Goal: Task Accomplishment & Management: Complete application form

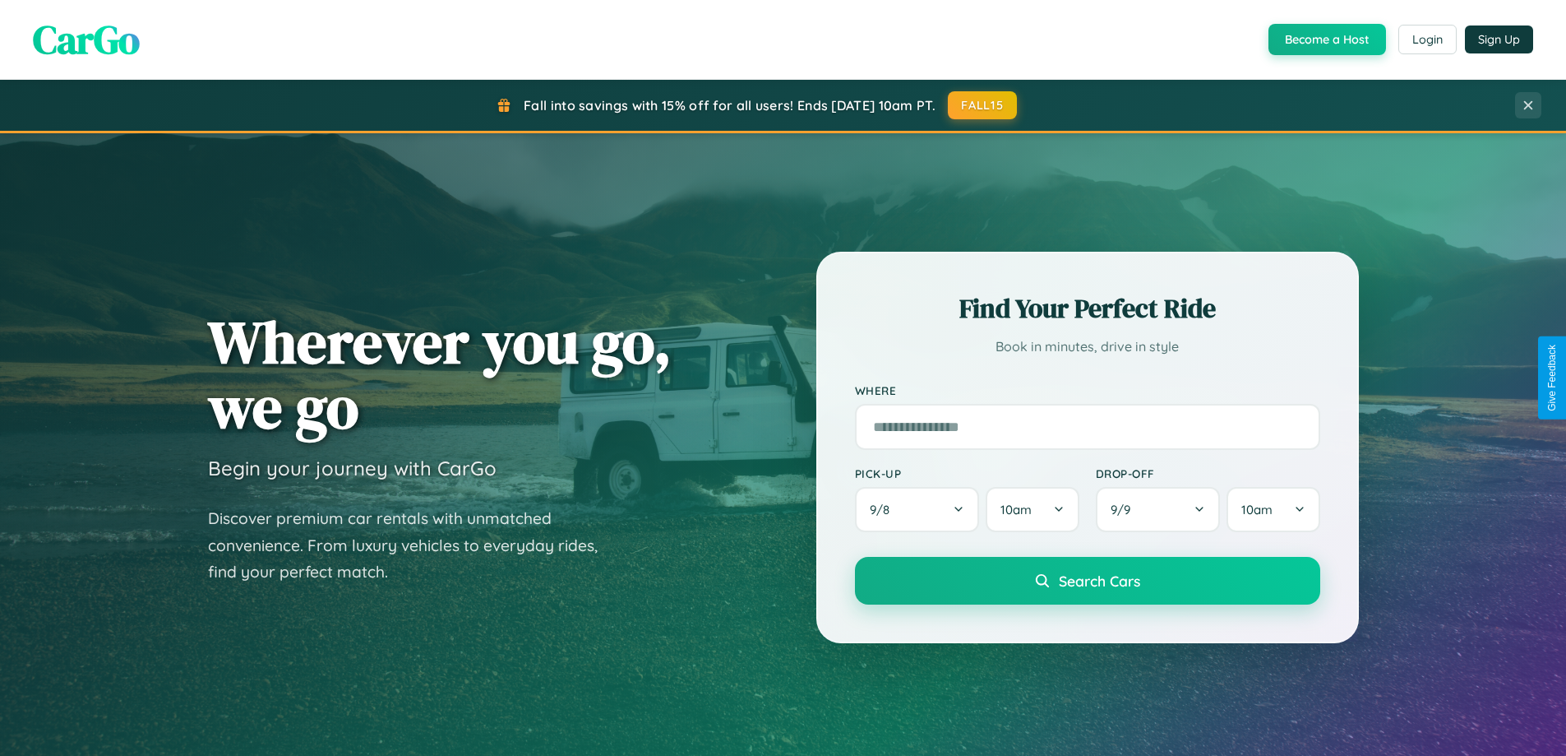
scroll to position [709, 0]
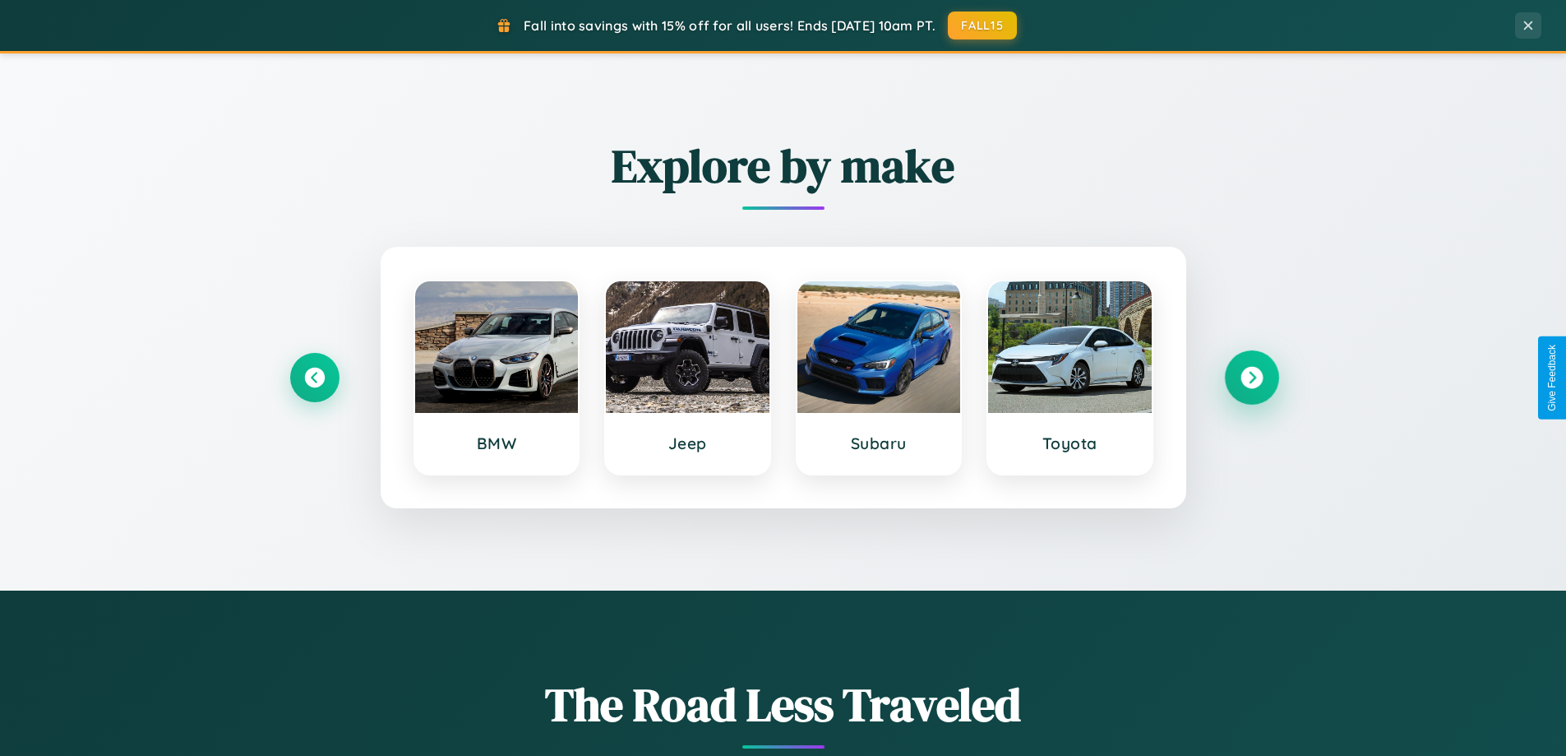
click at [1252, 377] on icon at bounding box center [1252, 378] width 22 height 22
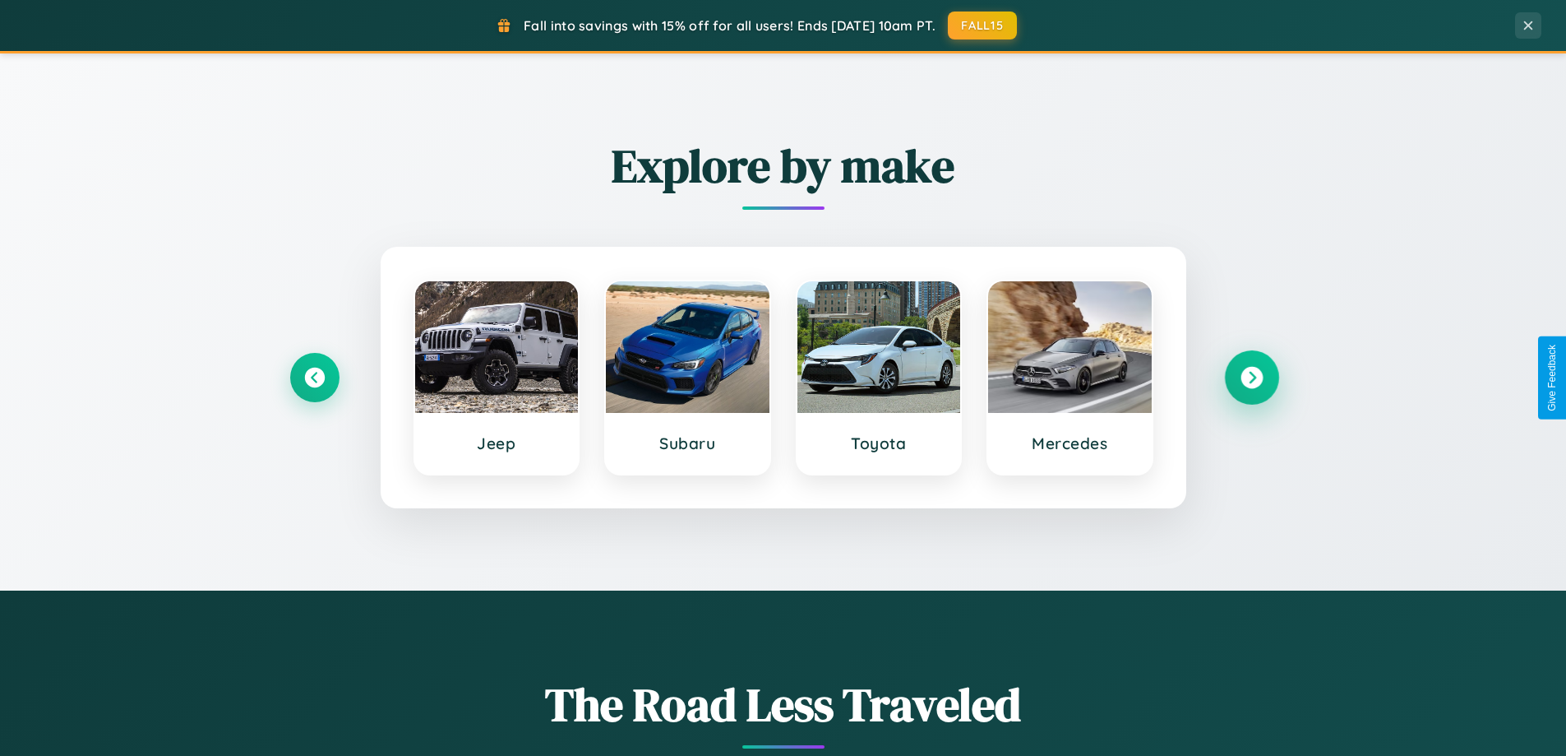
click at [1252, 377] on icon at bounding box center [1252, 378] width 22 height 22
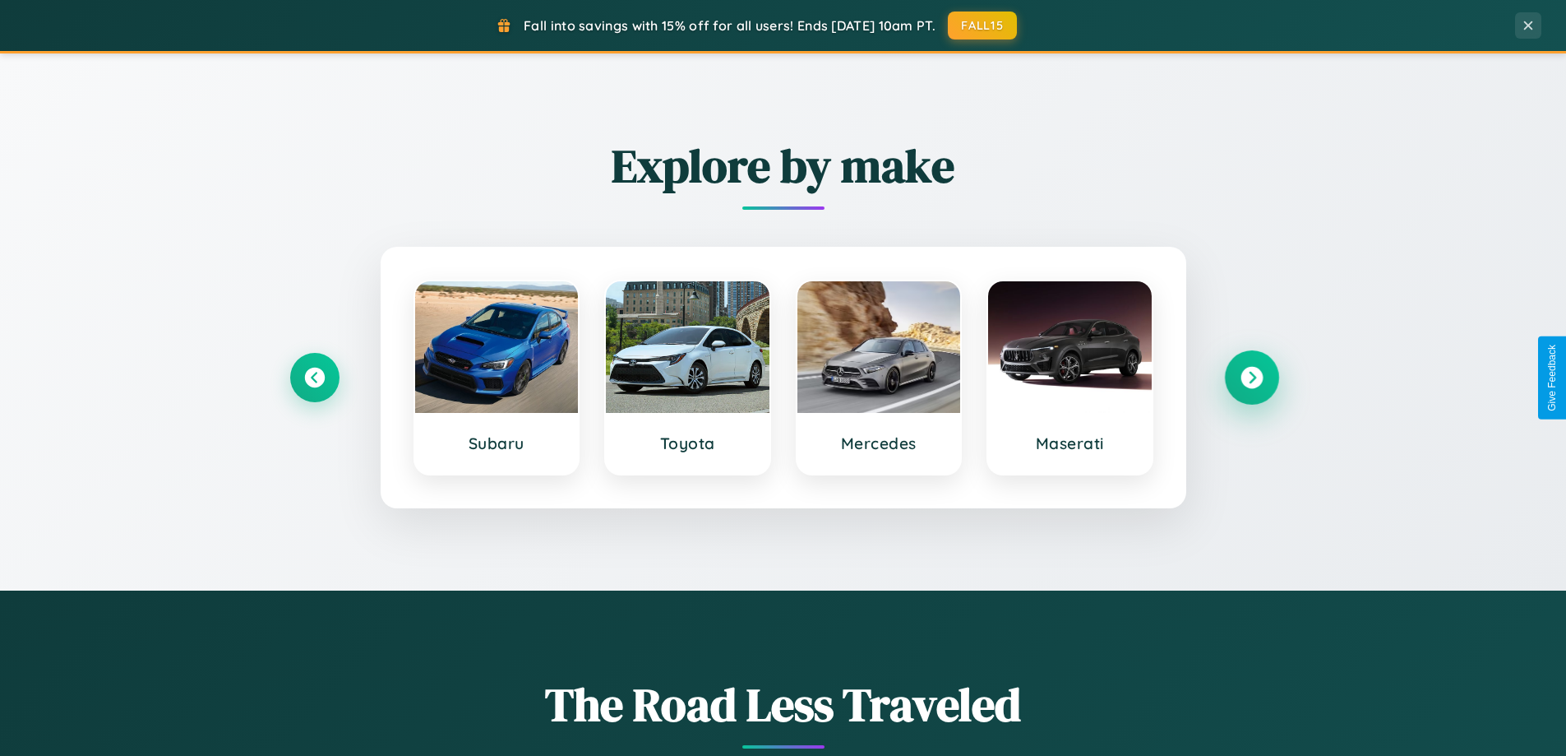
click at [1252, 377] on icon at bounding box center [1252, 378] width 22 height 22
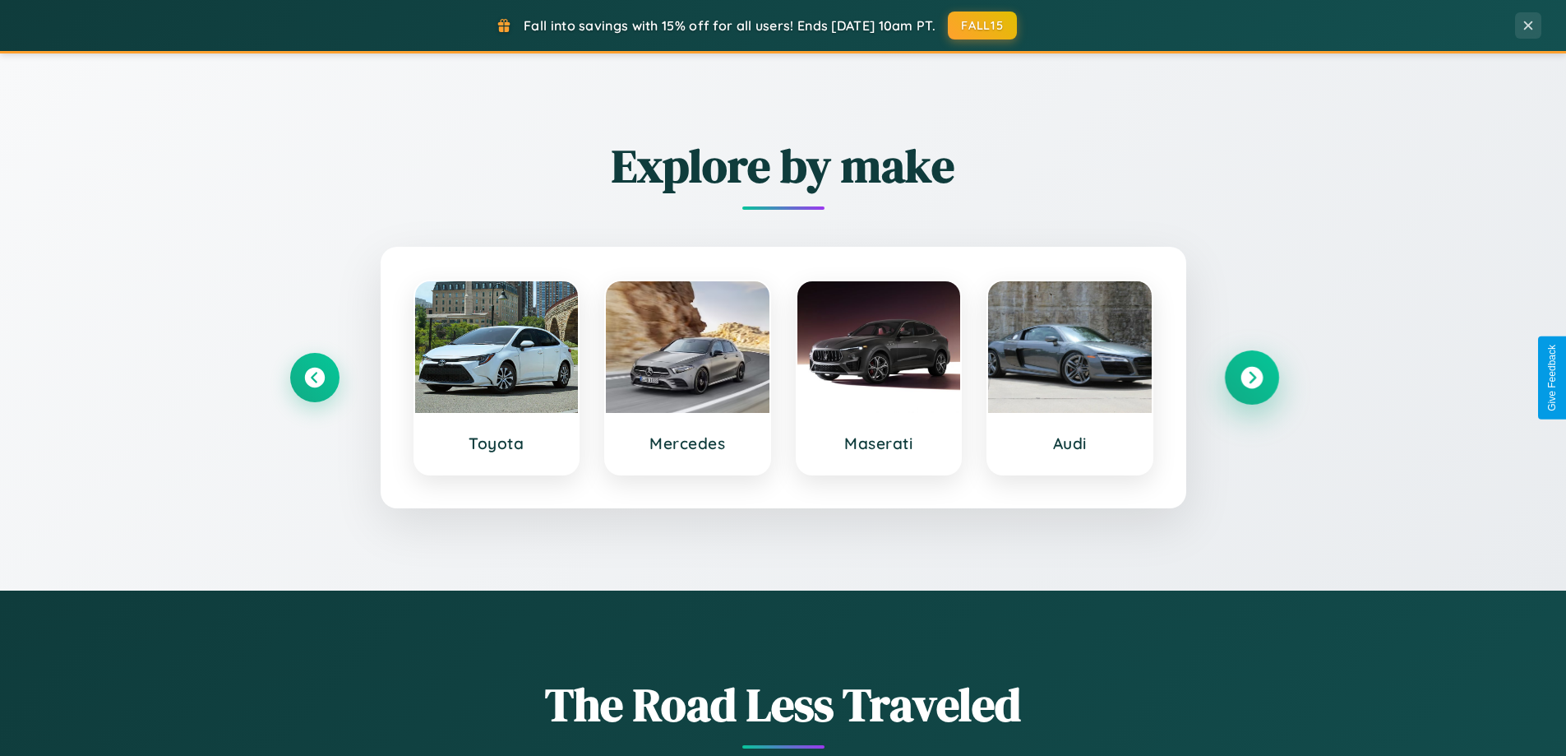
click at [1252, 377] on icon at bounding box center [1252, 378] width 22 height 22
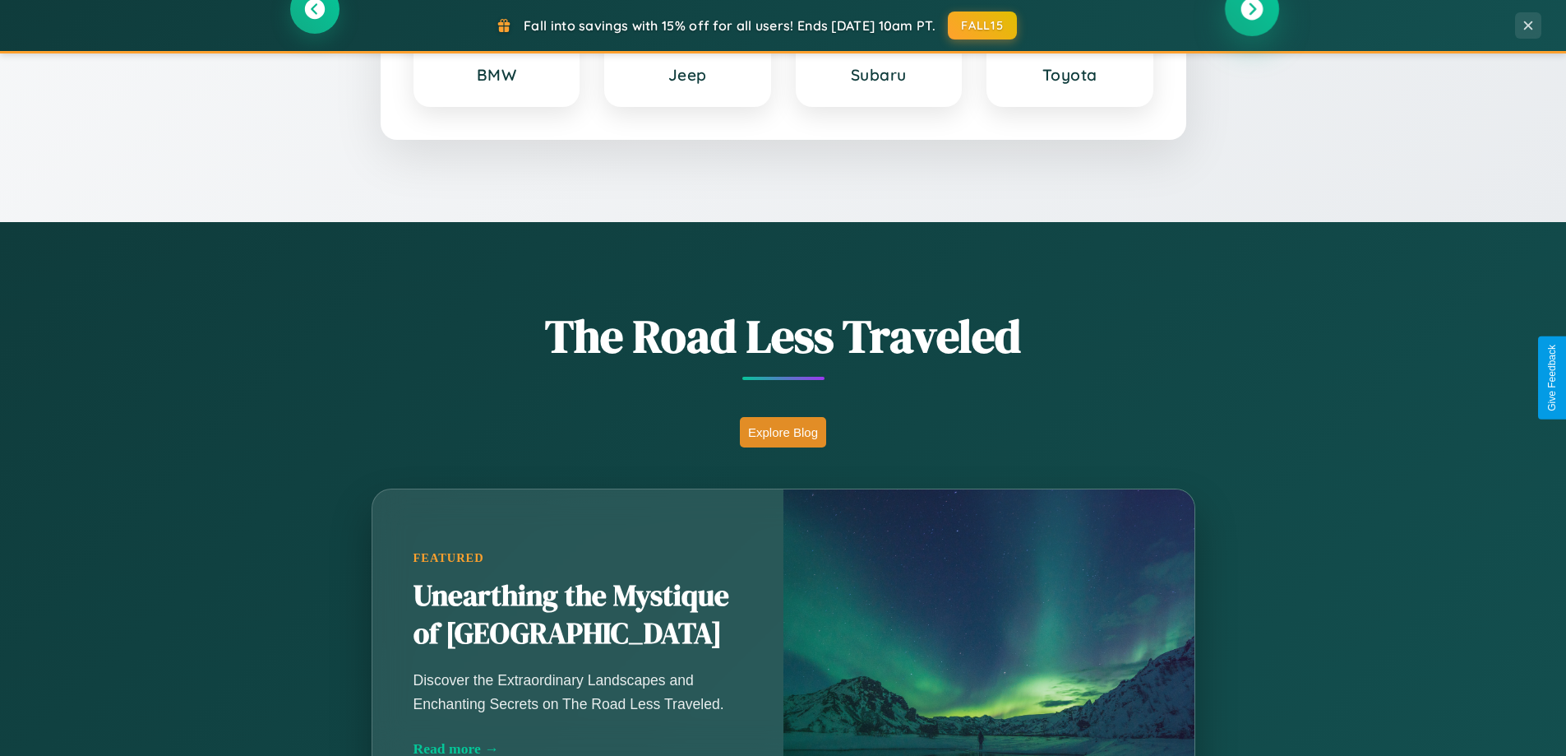
scroll to position [1131, 0]
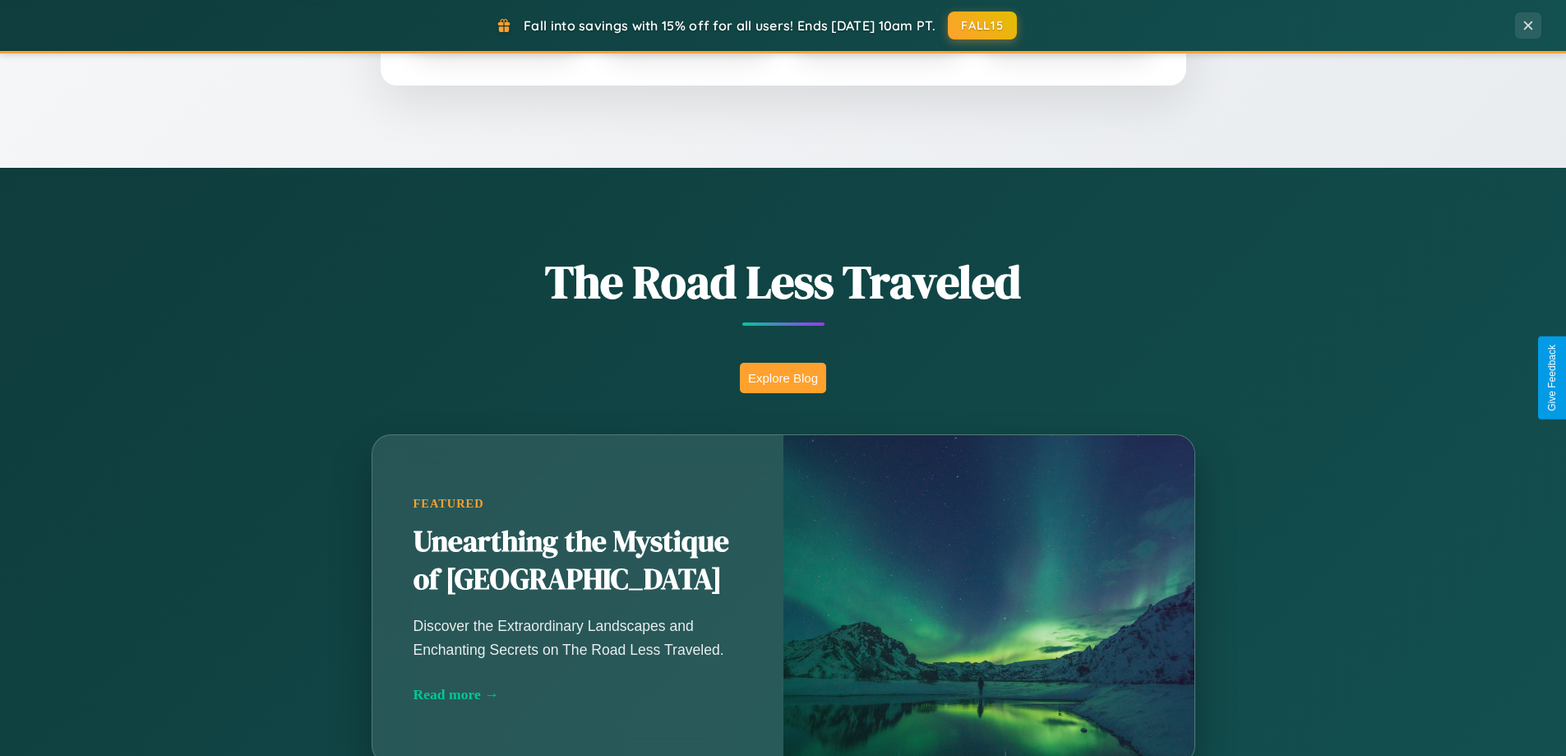
click at [783, 377] on button "Explore Blog" at bounding box center [783, 378] width 86 height 30
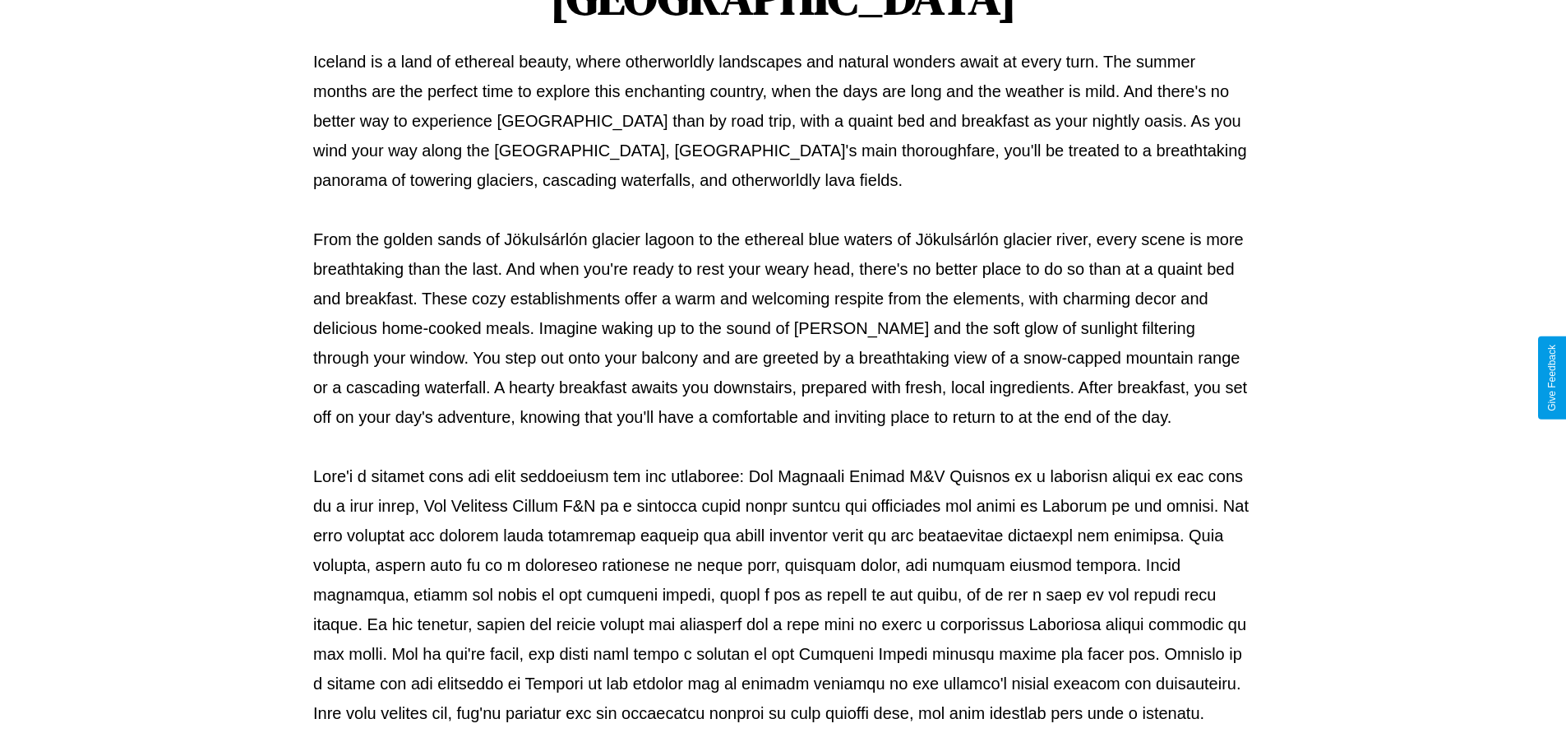
scroll to position [532, 0]
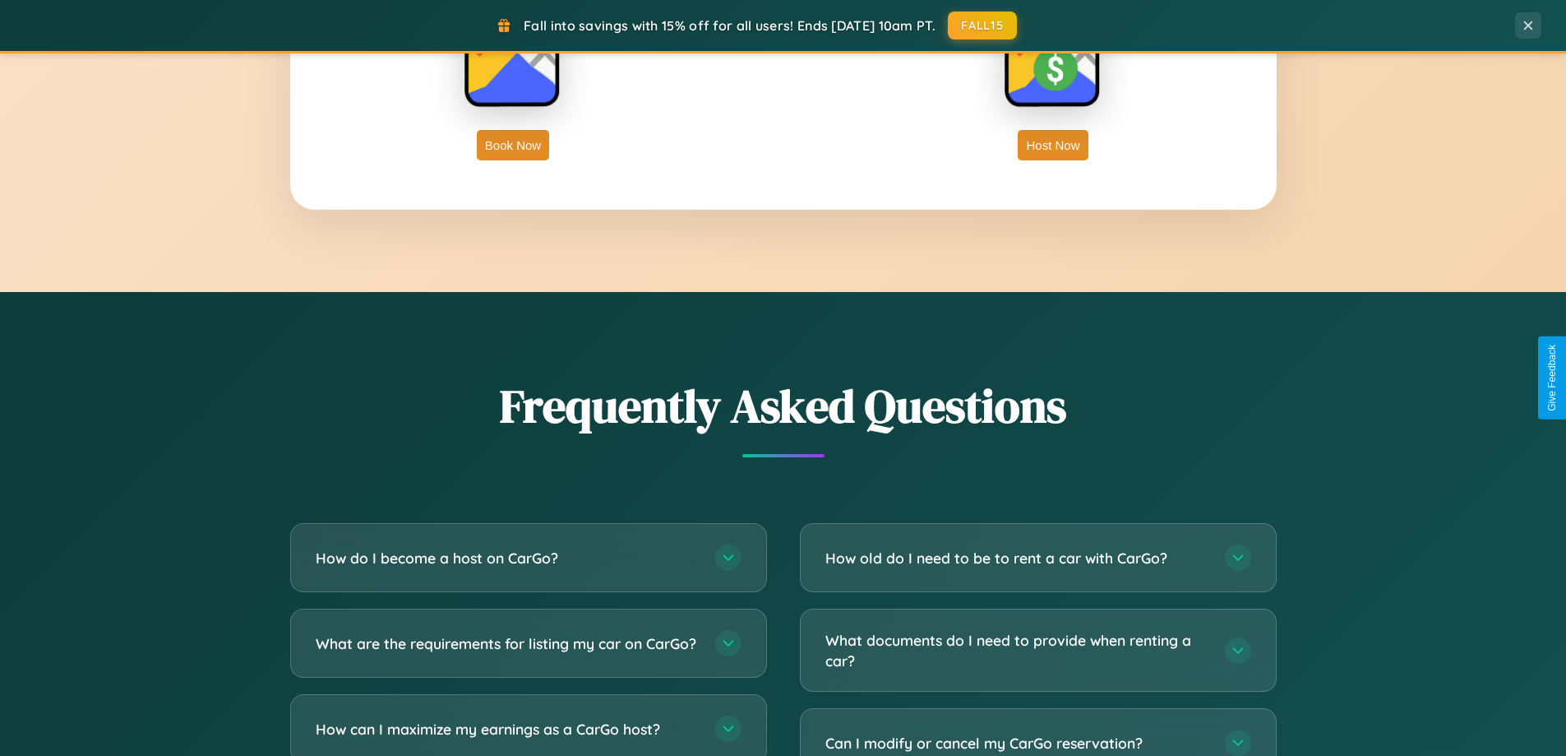
scroll to position [3164, 0]
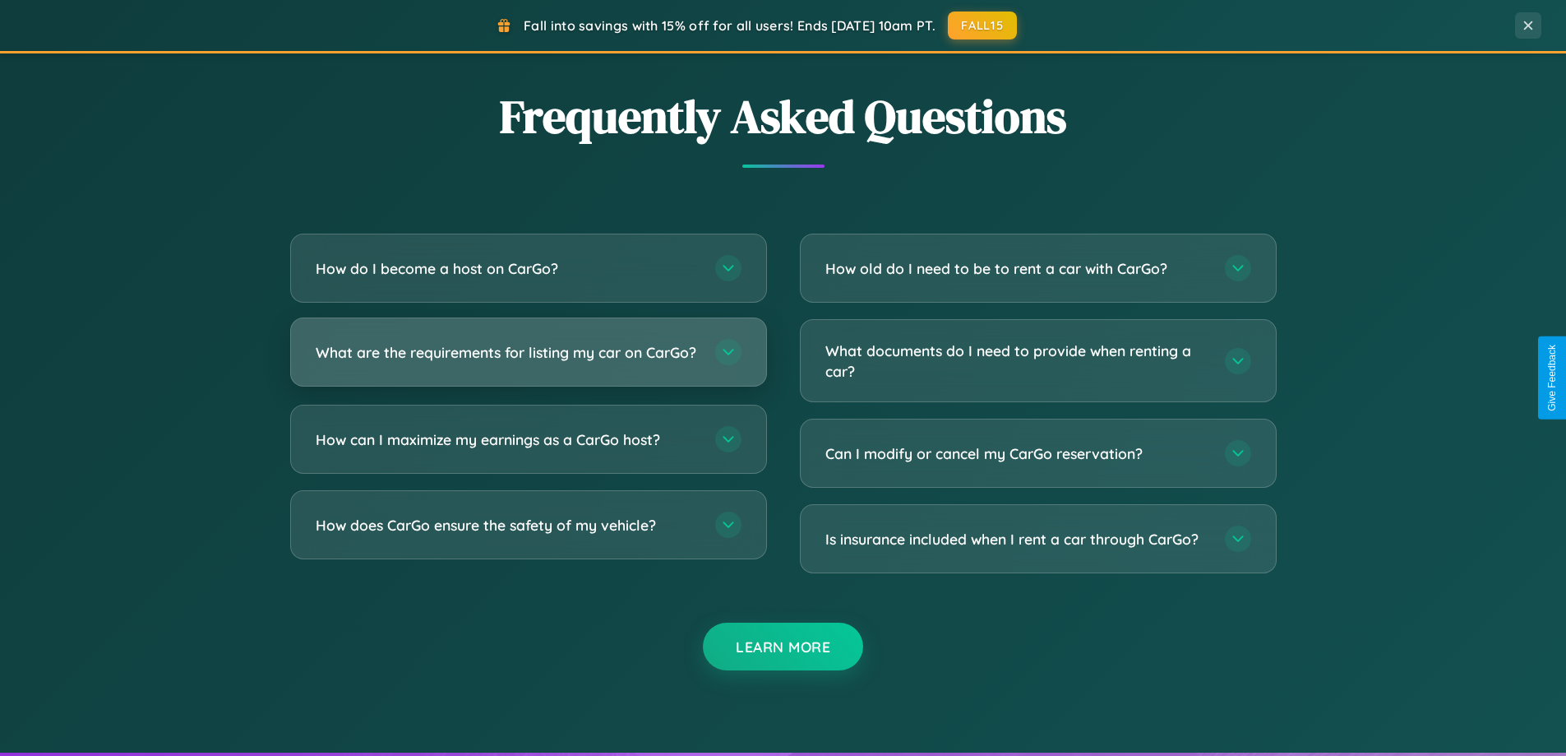
click at [528, 359] on h3 "What are the requirements for listing my car on CarGo?" at bounding box center [507, 352] width 383 height 21
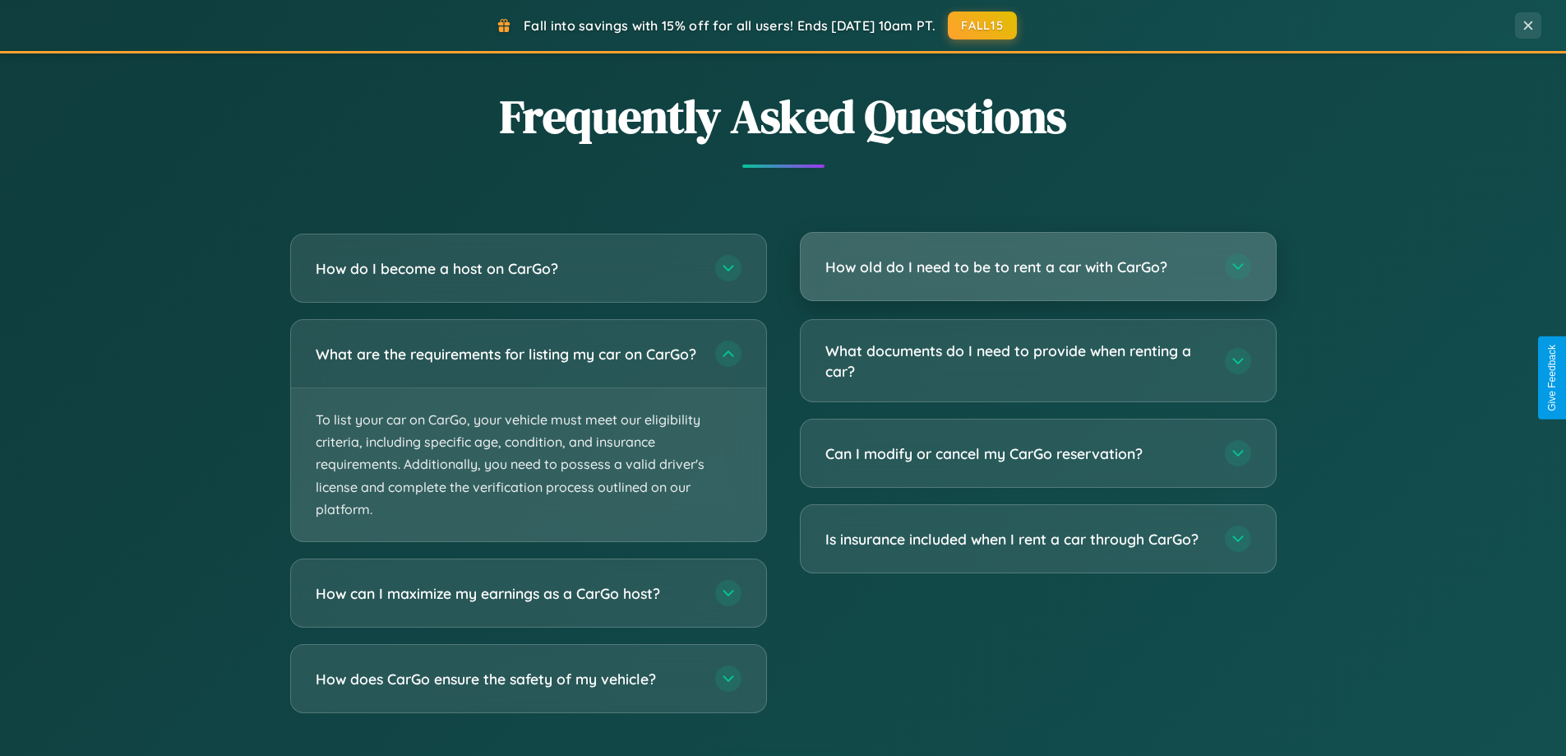
click at [1038, 268] on h3 "How old do I need to be to rent a car with CarGo?" at bounding box center [1017, 267] width 383 height 21
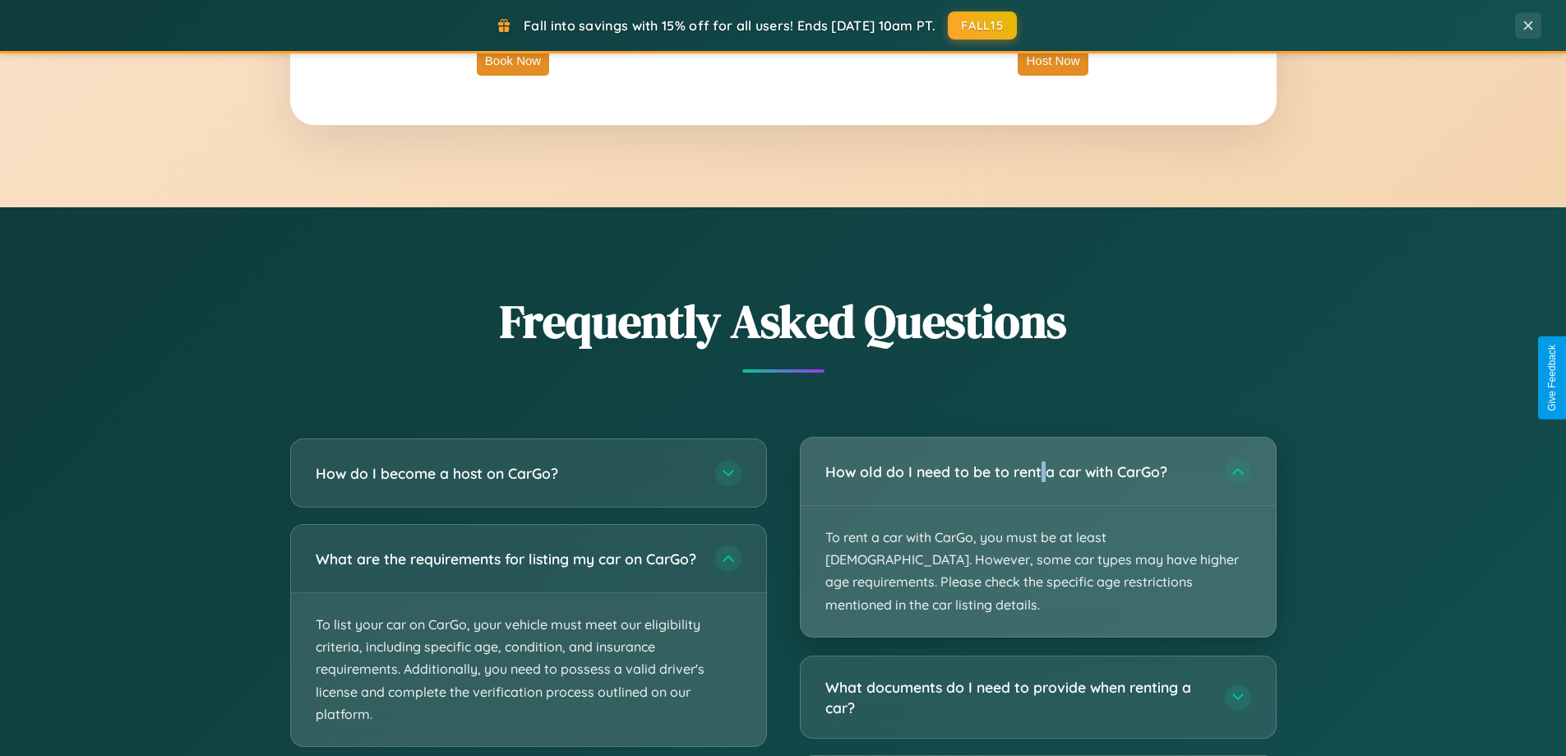
scroll to position [2642, 0]
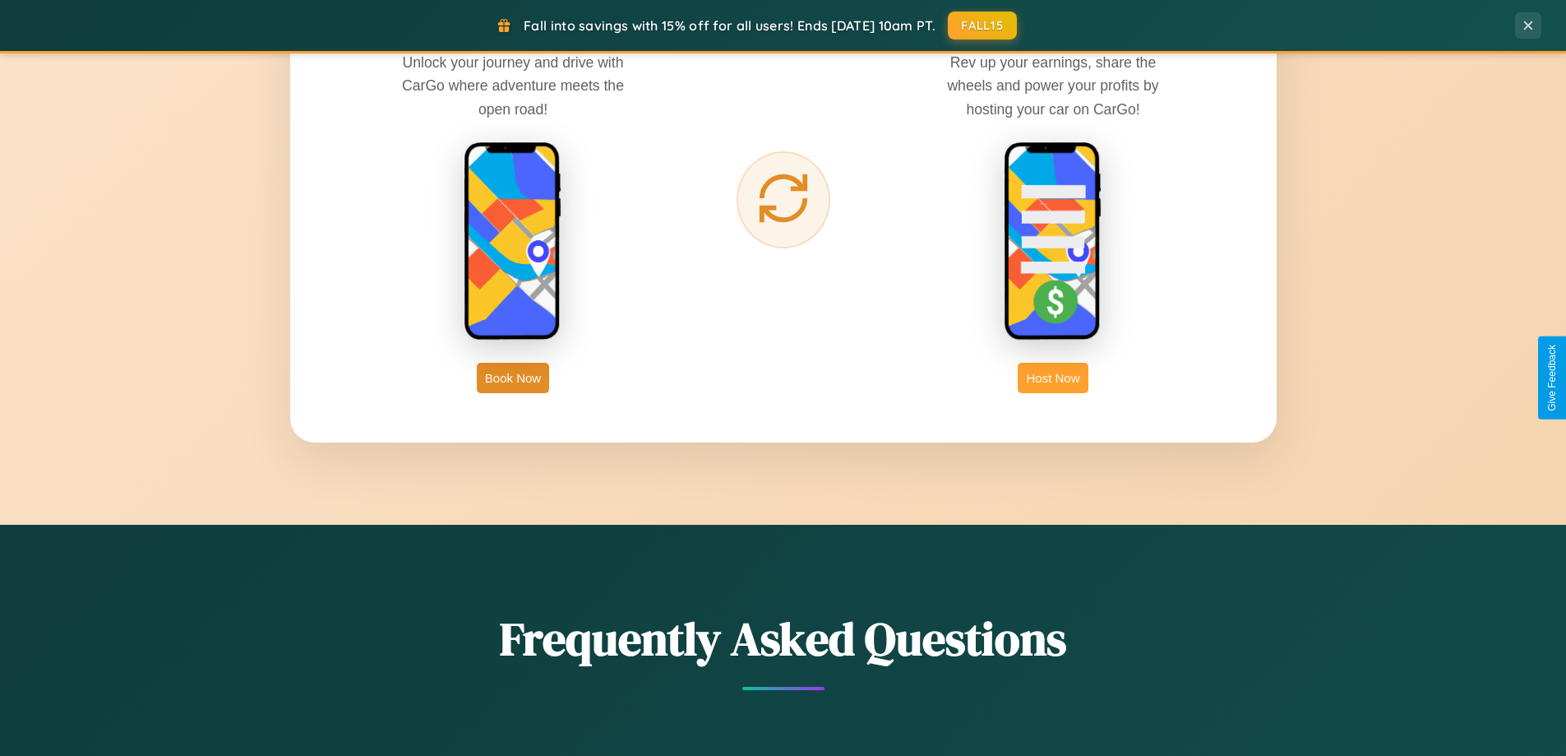
click at [1053, 377] on button "Host Now" at bounding box center [1053, 378] width 70 height 30
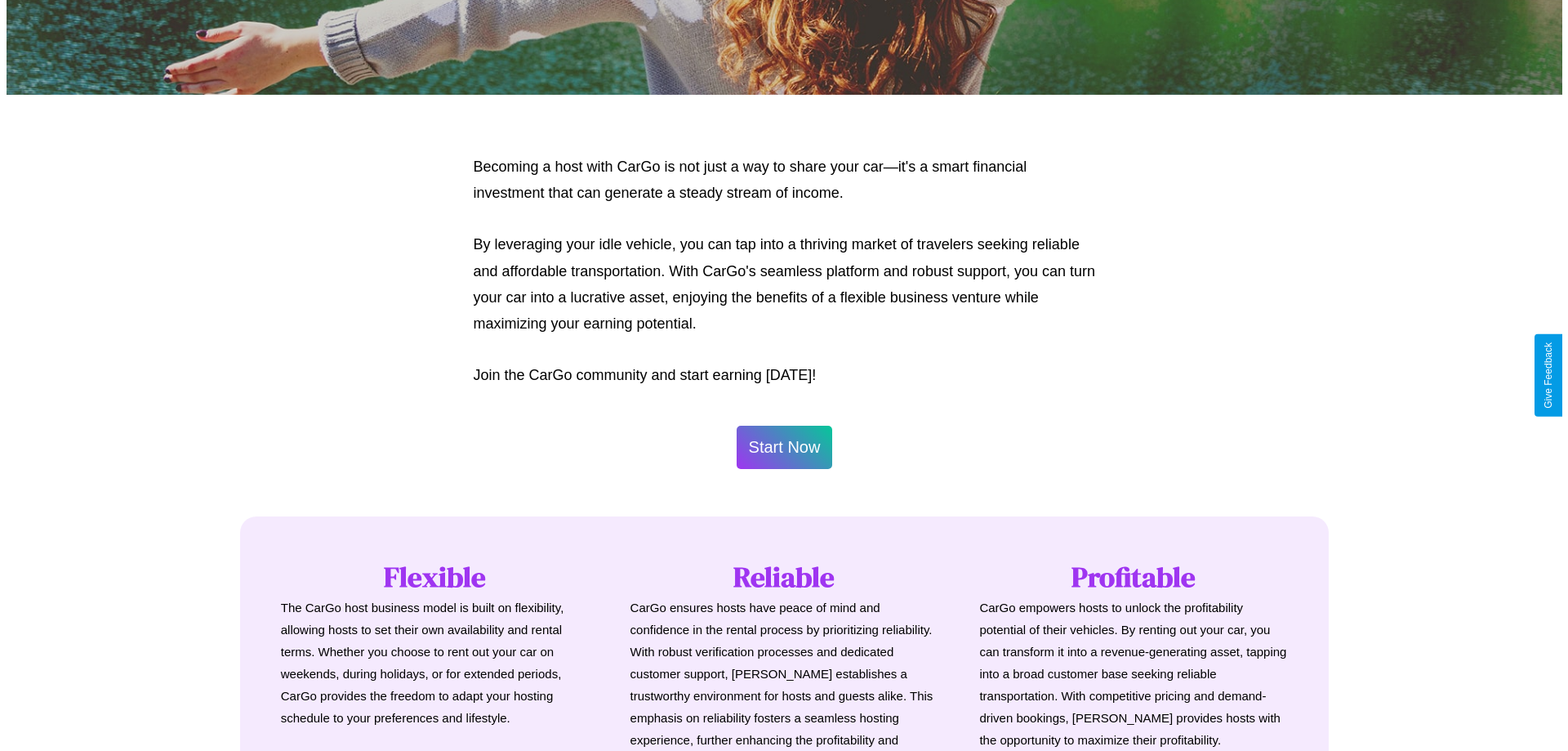
scroll to position [789, 0]
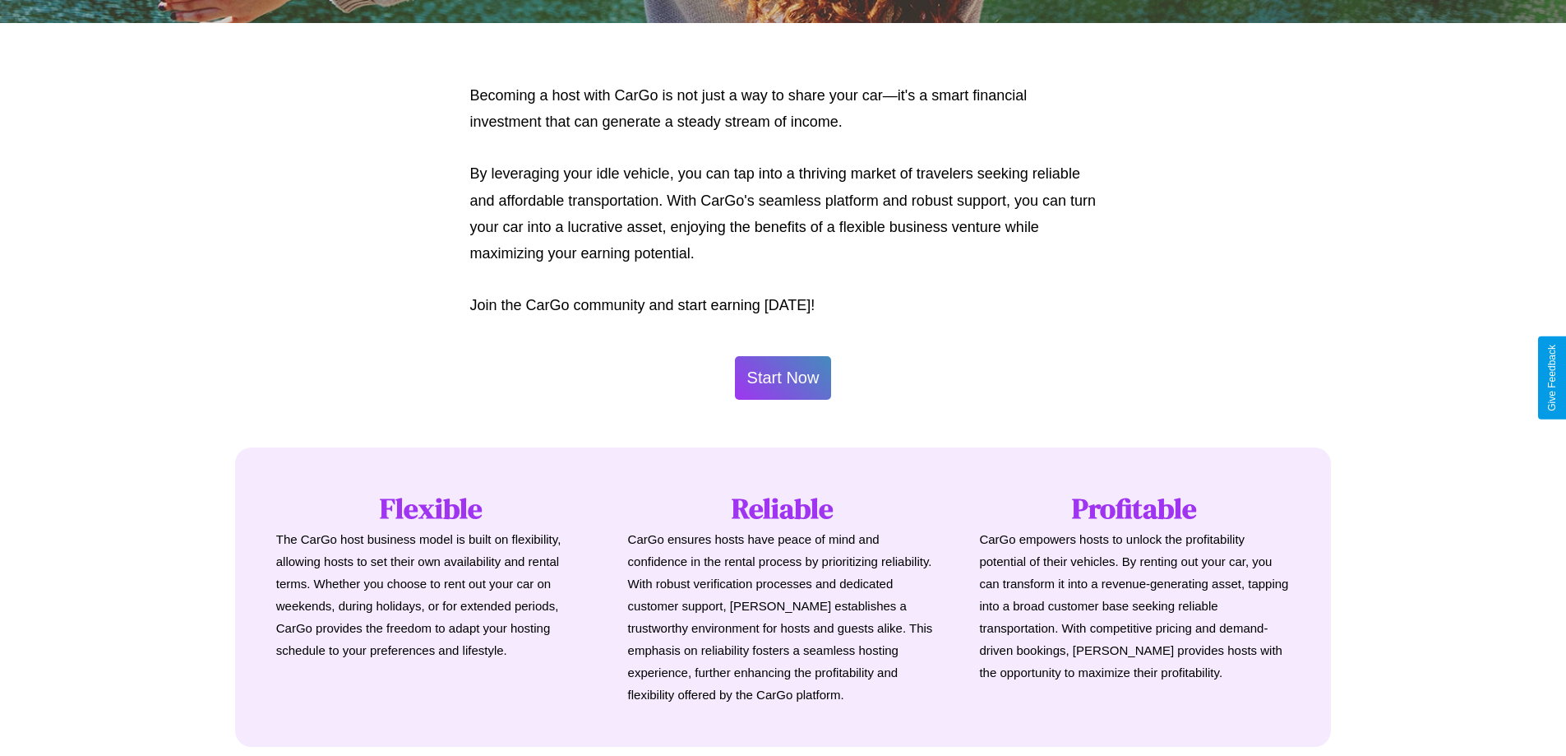
click at [783, 377] on button "Start Now" at bounding box center [783, 378] width 97 height 44
